Goal: Find specific page/section: Find specific page/section

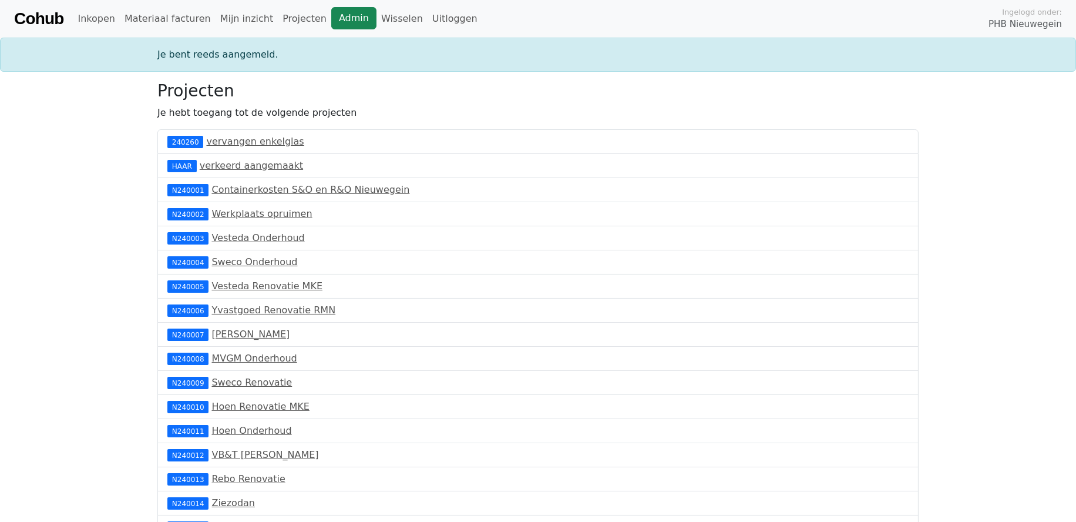
click at [331, 22] on link "Admin" at bounding box center [353, 18] width 45 height 22
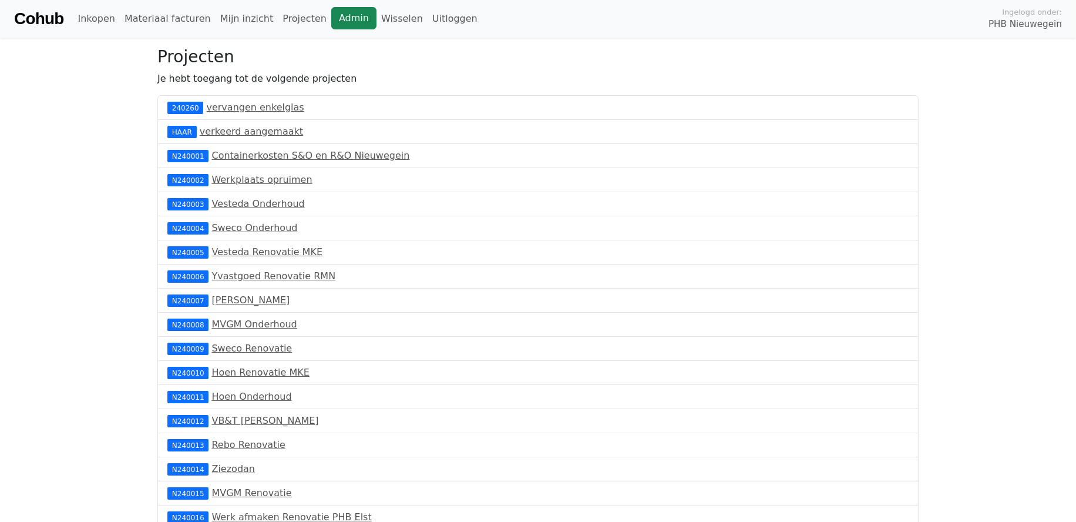
click at [331, 22] on link "Admin" at bounding box center [353, 18] width 45 height 22
click at [331, 16] on link "Admin" at bounding box center [353, 18] width 45 height 22
click at [332, 14] on link "Admin" at bounding box center [353, 18] width 45 height 22
